Goal: Transaction & Acquisition: Purchase product/service

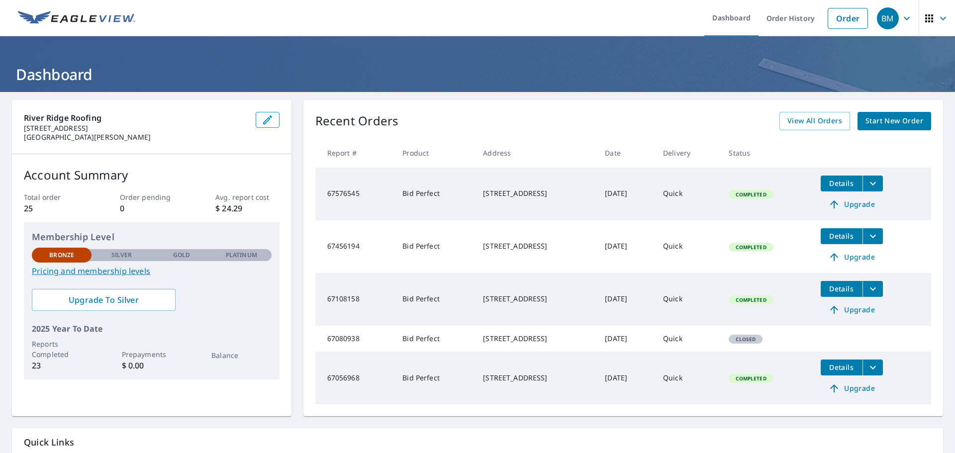
click at [864, 202] on span "Upgrade" at bounding box center [851, 204] width 50 height 12
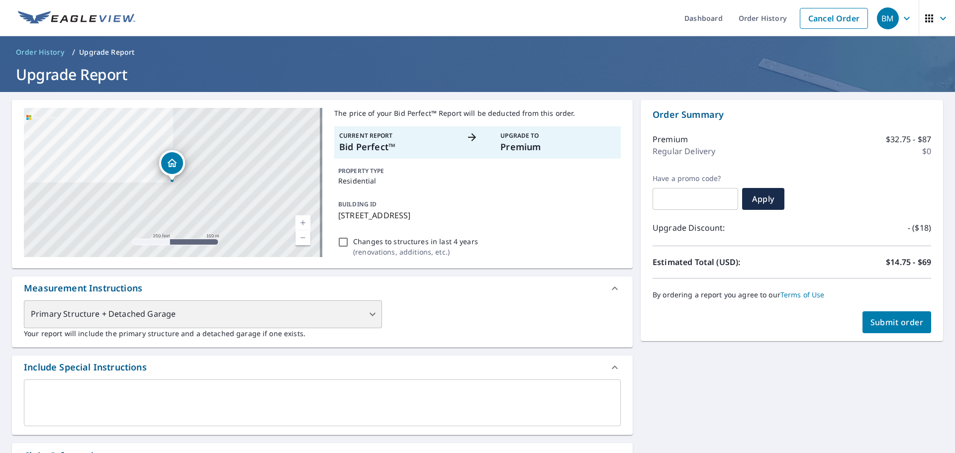
click at [290, 313] on div "Primary Structure + Detached Garage" at bounding box center [203, 314] width 358 height 28
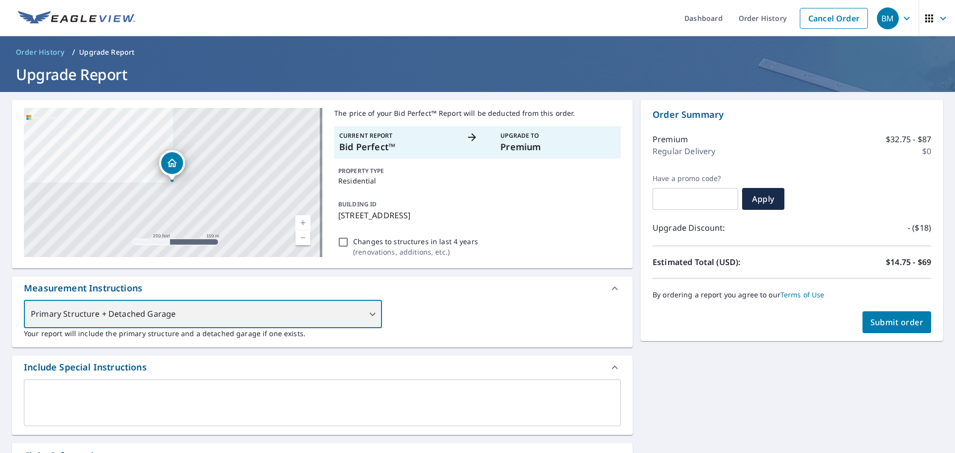
click at [326, 315] on div "Primary Structure + Detached Garage" at bounding box center [203, 314] width 358 height 28
click at [360, 317] on div "Primary Structure + Detached Garage" at bounding box center [203, 314] width 358 height 28
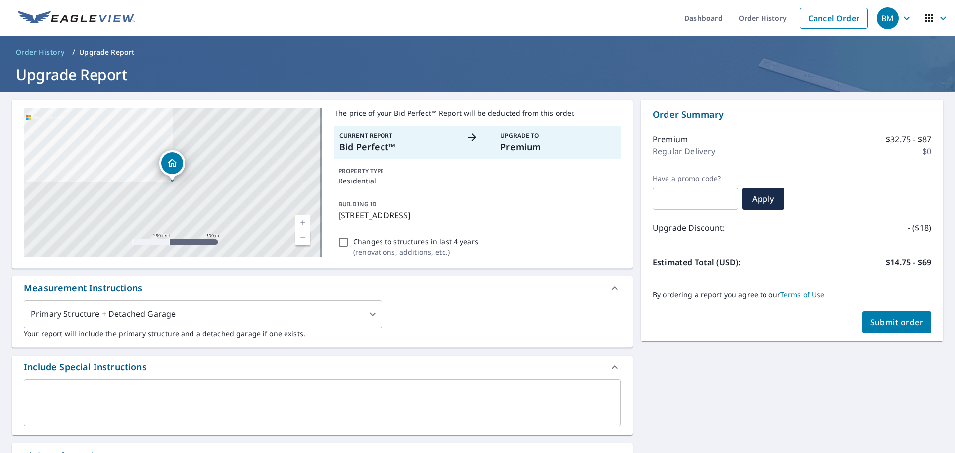
click at [468, 297] on div "Measurement Instructions" at bounding box center [322, 288] width 620 height 24
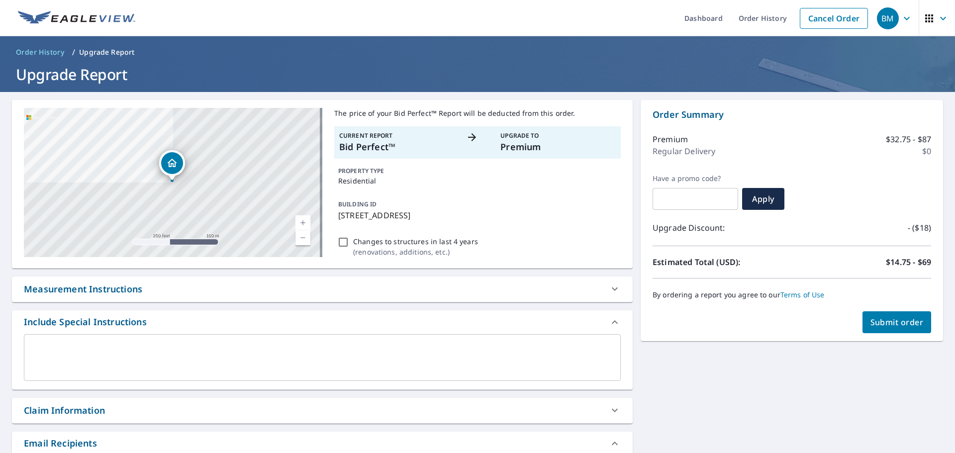
click at [469, 293] on div "Measurement Instructions" at bounding box center [313, 288] width 579 height 13
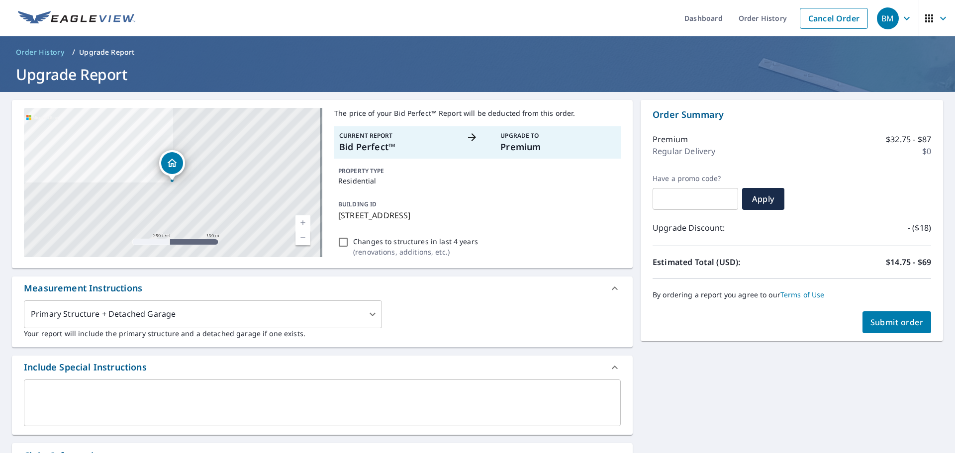
click at [886, 323] on span "Submit order" at bounding box center [896, 322] width 53 height 11
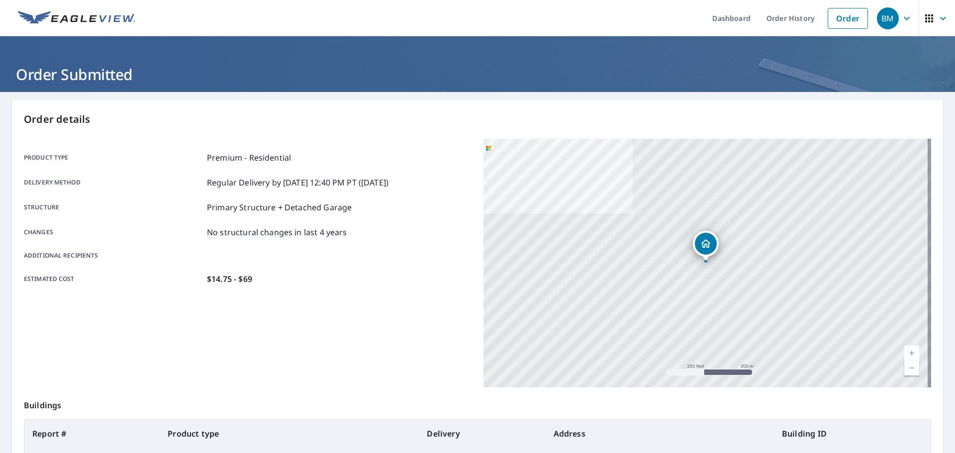
click at [904, 370] on link "Current Level 17, Zoom Out" at bounding box center [911, 367] width 15 height 15
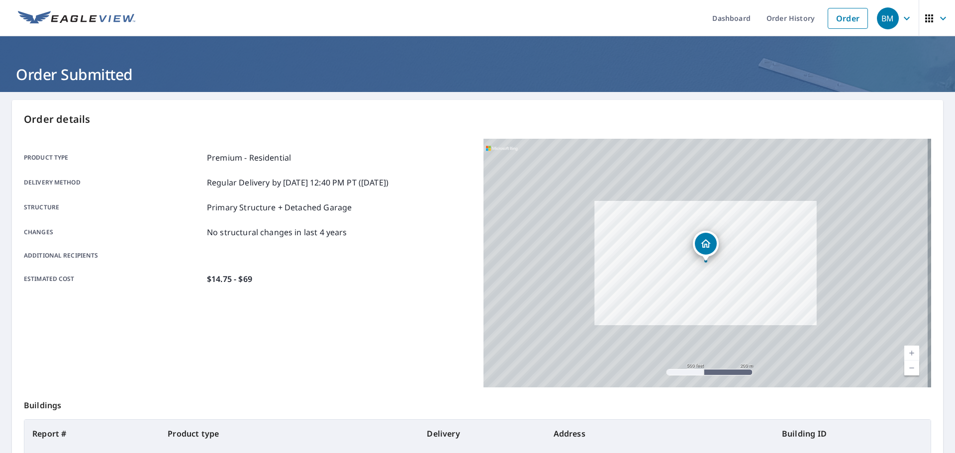
click at [904, 370] on link "Current Level 16, Zoom Out" at bounding box center [911, 367] width 15 height 15
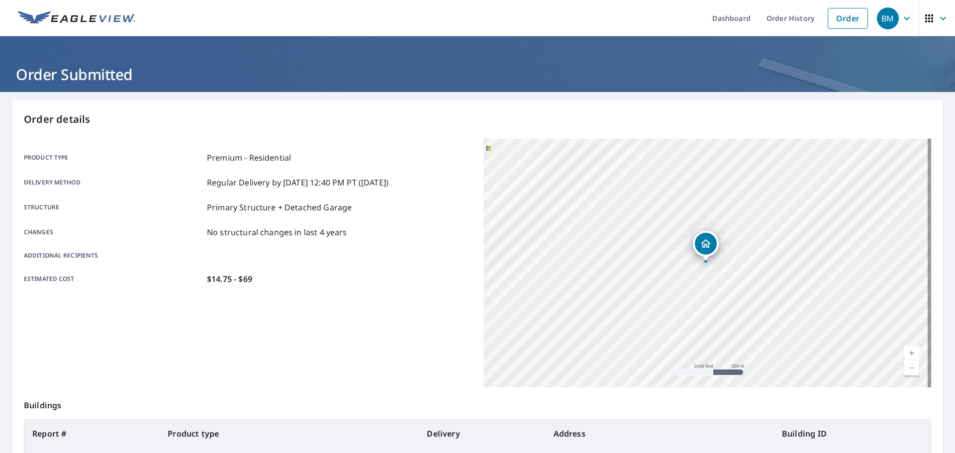
click at [904, 370] on link "Current Level 15, Zoom Out" at bounding box center [911, 367] width 15 height 15
